Goal: Information Seeking & Learning: Check status

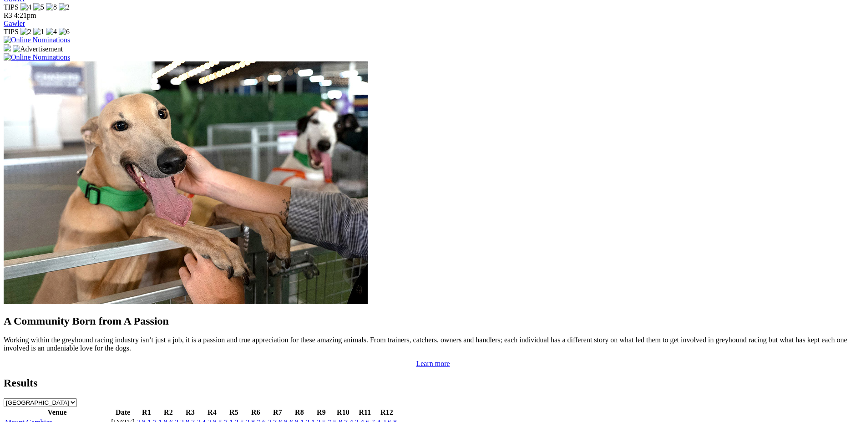
scroll to position [663, 0]
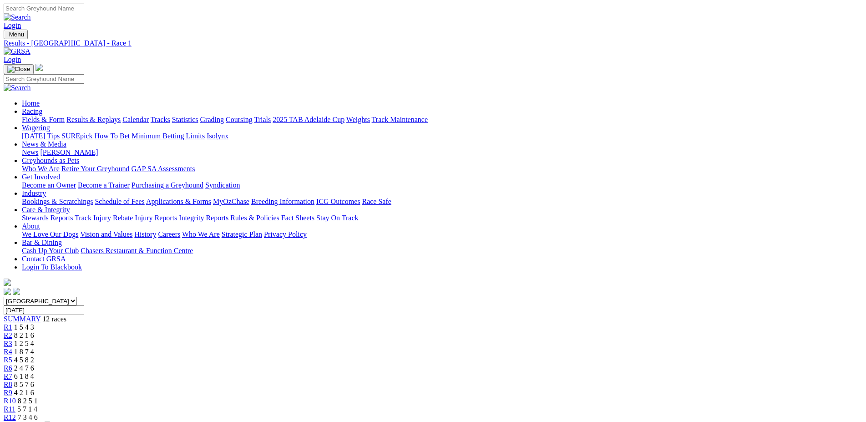
click at [12, 331] on span "R2" at bounding box center [8, 335] width 9 height 8
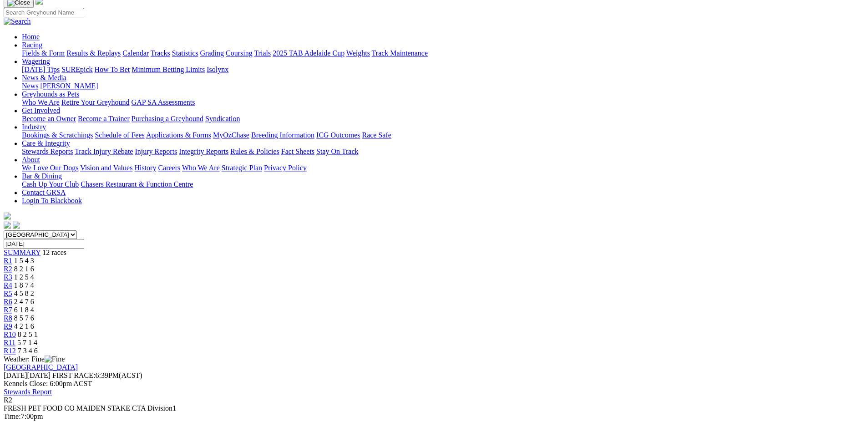
scroll to position [93, 0]
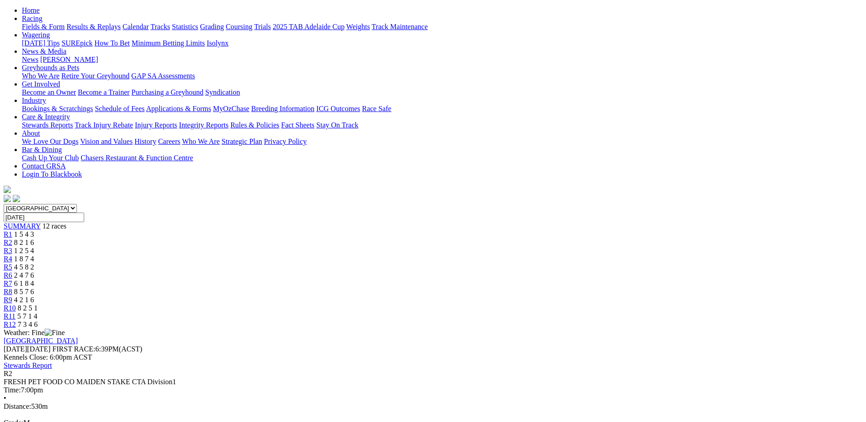
click at [12, 247] on span "R3" at bounding box center [8, 251] width 9 height 8
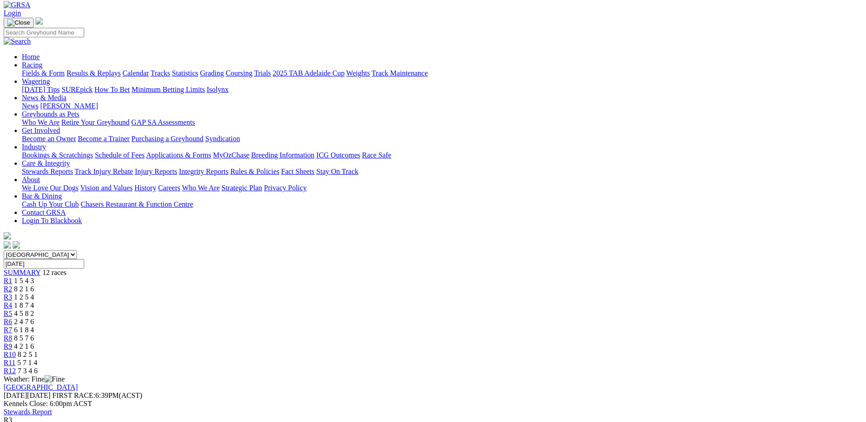
scroll to position [93, 0]
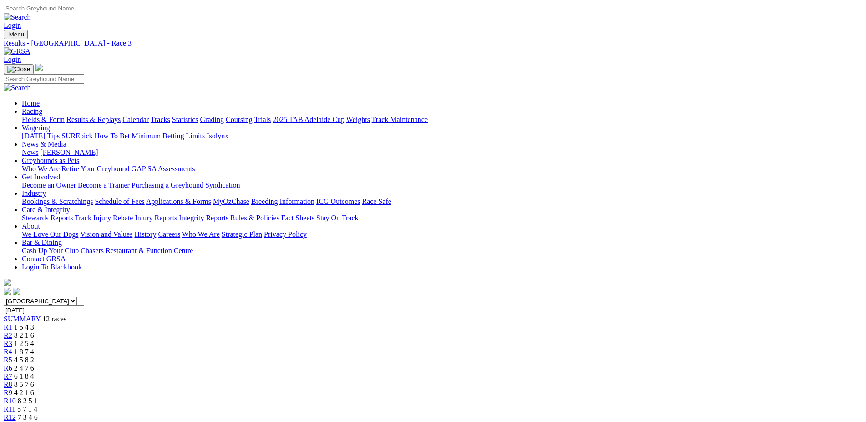
click at [12, 348] on span "R4" at bounding box center [8, 352] width 9 height 8
click at [12, 356] on span "R5" at bounding box center [8, 360] width 9 height 8
click at [12, 364] on span "R6" at bounding box center [8, 368] width 9 height 8
click at [12, 372] on span "R7" at bounding box center [8, 376] width 9 height 8
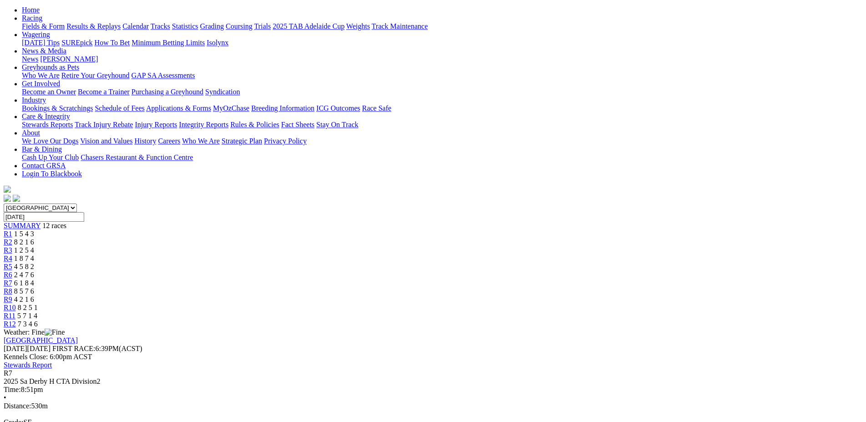
scroll to position [93, 0]
click at [12, 288] on span "R8" at bounding box center [8, 292] width 9 height 8
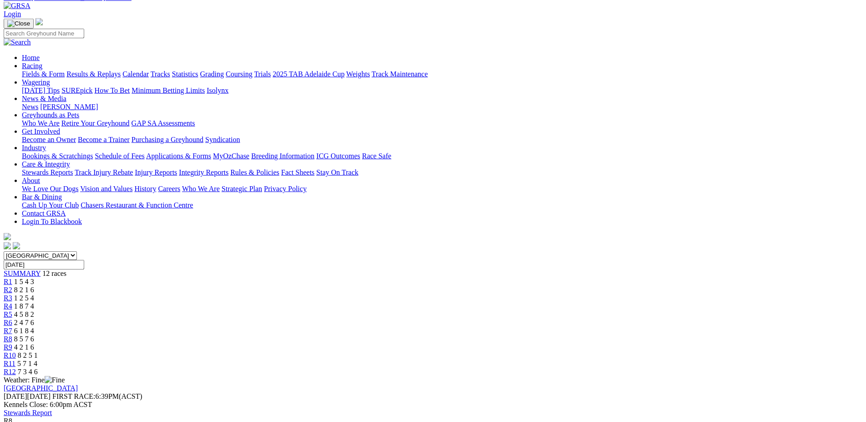
scroll to position [46, 0]
click at [12, 342] on span "R9" at bounding box center [8, 346] width 9 height 8
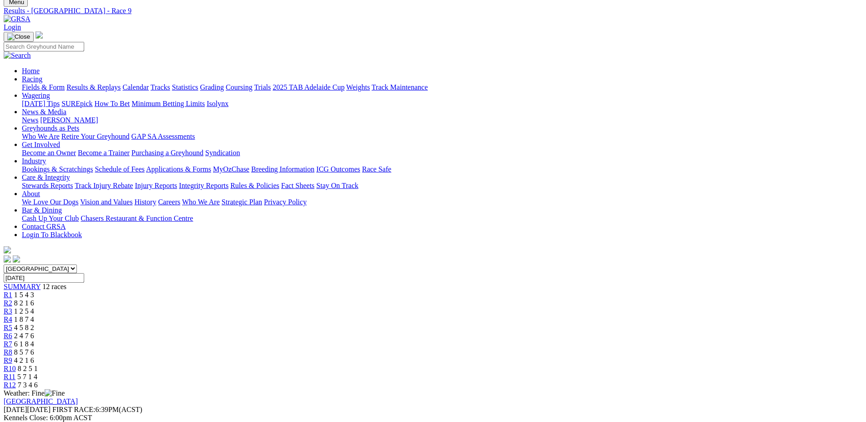
scroll to position [29, 0]
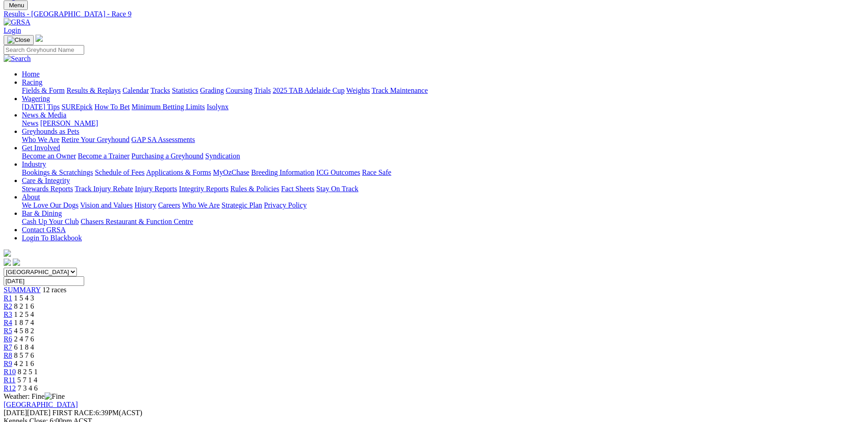
click at [16, 368] on span "R10" at bounding box center [10, 372] width 12 height 8
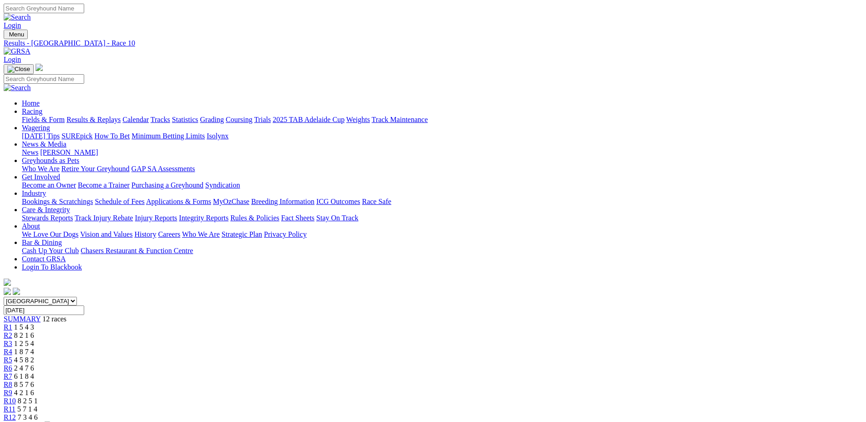
click at [15, 405] on span "R11" at bounding box center [10, 409] width 12 height 8
click at [16, 413] on span "R12" at bounding box center [10, 417] width 12 height 8
